Goal: Check status

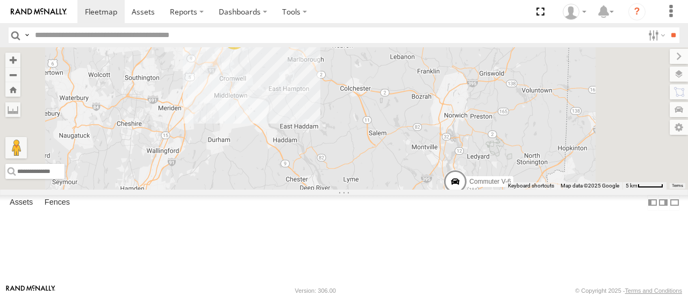
click at [0, 0] on div at bounding box center [0, 0] width 0 height 0
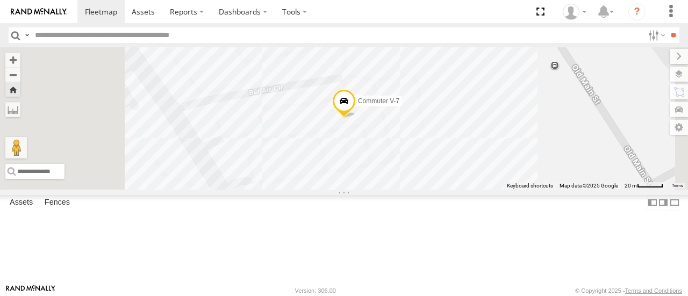
click at [356, 118] on span at bounding box center [344, 103] width 24 height 29
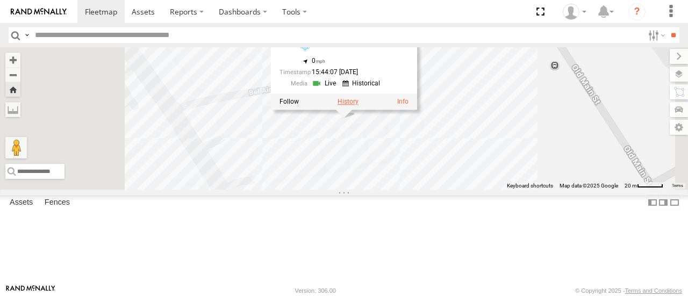
click at [359, 106] on label at bounding box center [348, 102] width 21 height 8
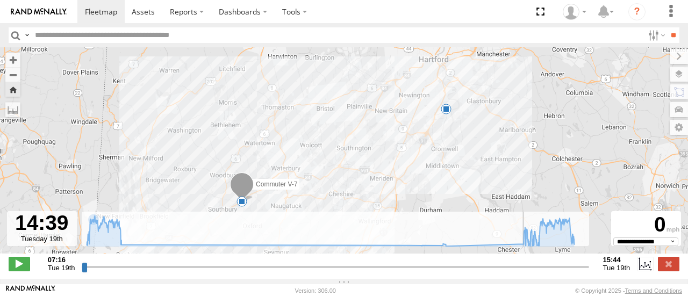
drag, startPoint x: 83, startPoint y: 275, endPoint x: 523, endPoint y: 275, distance: 439.3
click at [523, 272] on input "range" at bounding box center [335, 267] width 507 height 10
drag, startPoint x: 523, startPoint y: 268, endPoint x: 588, endPoint y: 279, distance: 65.9
type input "**********"
click at [588, 272] on input "range" at bounding box center [335, 267] width 507 height 10
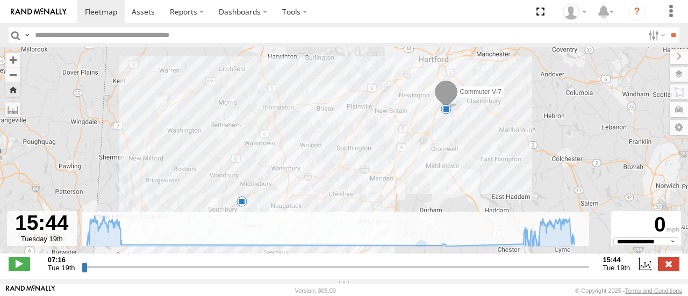
click at [672, 270] on label at bounding box center [669, 264] width 22 height 14
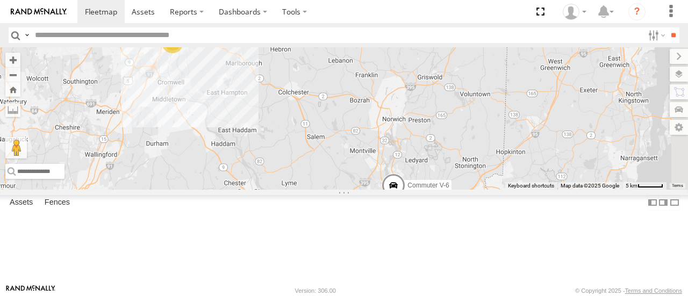
drag, startPoint x: 505, startPoint y: 161, endPoint x: 475, endPoint y: 183, distance: 37.0
click at [475, 183] on div "2 Commuter V-6 Commuter V-4" at bounding box center [344, 118] width 688 height 142
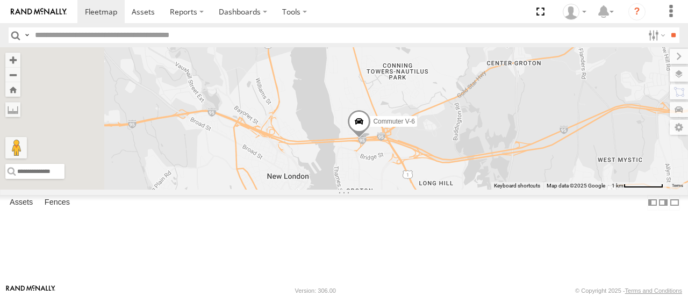
drag, startPoint x: 383, startPoint y: 195, endPoint x: 633, endPoint y: 206, distance: 250.3
click at [633, 189] on div "Commuter V-6" at bounding box center [344, 118] width 688 height 142
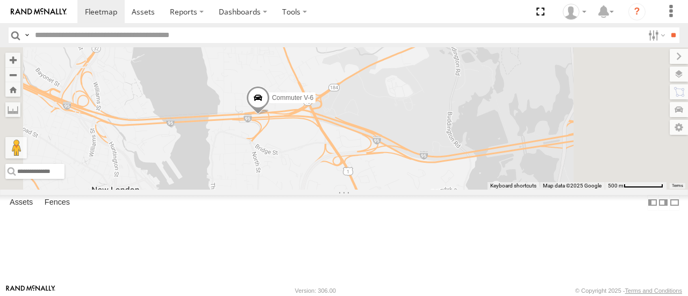
click at [270, 115] on span at bounding box center [258, 100] width 24 height 29
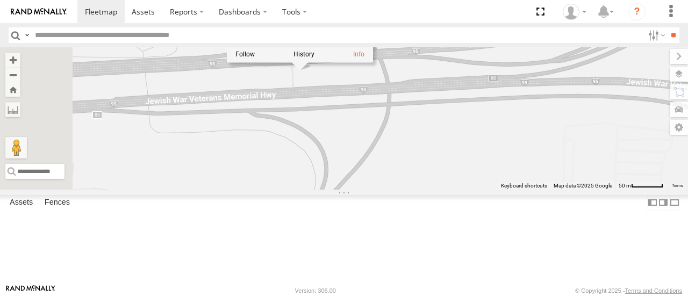
drag, startPoint x: 392, startPoint y: 149, endPoint x: 480, endPoint y: 206, distance: 104.4
click at [480, 189] on div "Commuter V-6 Commuter V-6 All Assets I-95 Groton 41.36466 , -72.07676 0 08:37:4…" at bounding box center [344, 118] width 688 height 142
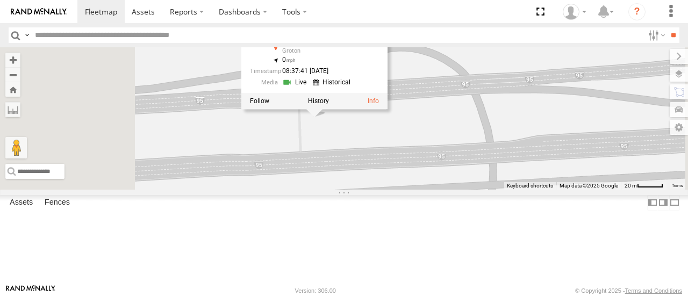
drag, startPoint x: 444, startPoint y: 104, endPoint x: 481, endPoint y: 185, distance: 89.8
click at [481, 184] on div "Commuter V-6 Commuter V-6 All Assets I-95 Groton 41.36466 , -72.07676 0 08:37:4…" at bounding box center [344, 118] width 688 height 142
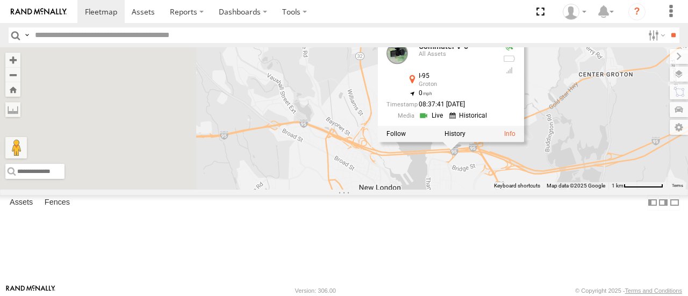
drag, startPoint x: 399, startPoint y: 189, endPoint x: 449, endPoint y: 201, distance: 52.0
click at [597, 189] on div "Commuter V-6 Commuter V-6 All Assets I-95 Groton 41.36466 , -72.07676 0 08:37:4…" at bounding box center [344, 118] width 688 height 142
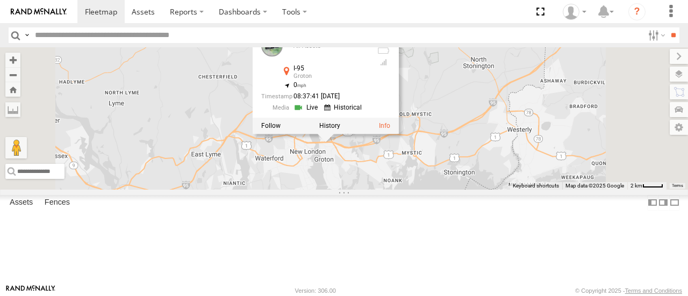
click at [344, 76] on div "Commuter V-6 Commuter V-6 All Assets I-95 Groton 41.36466 , -72.07676 0 08:37:4…" at bounding box center [344, 118] width 688 height 142
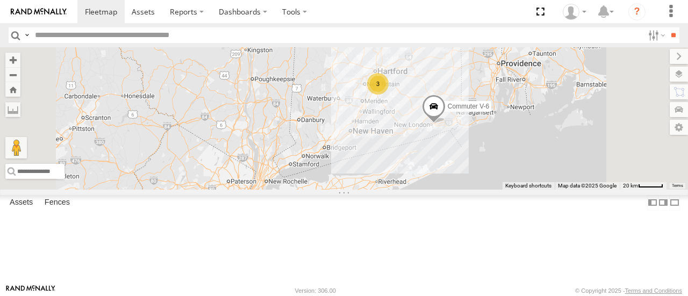
drag, startPoint x: 349, startPoint y: 180, endPoint x: 373, endPoint y: 189, distance: 25.2
click at [373, 189] on div "Commuter V-6 3" at bounding box center [344, 118] width 688 height 142
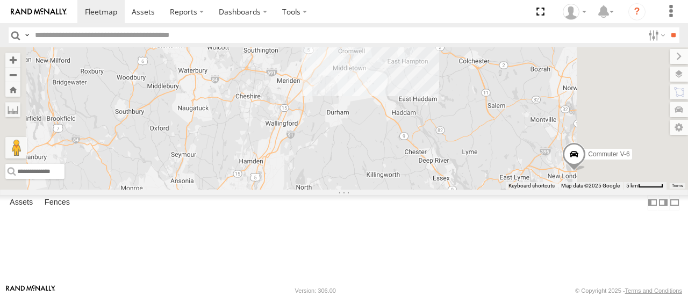
drag, startPoint x: 555, startPoint y: 148, endPoint x: 430, endPoint y: 205, distance: 137.6
click at [441, 189] on div "Commuter V-6" at bounding box center [344, 118] width 688 height 142
